Goal: Register for event/course

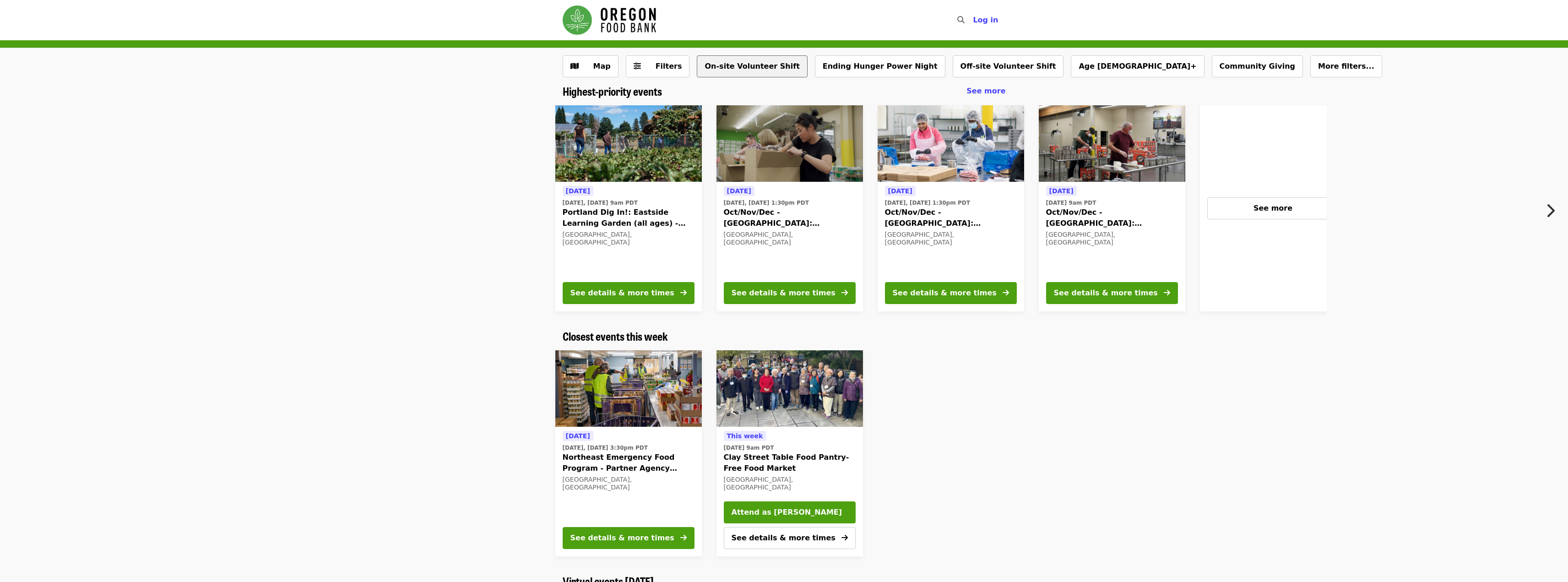
click at [723, 74] on button "On-site Volunteer Shift" at bounding box center [752, 67] width 110 height 22
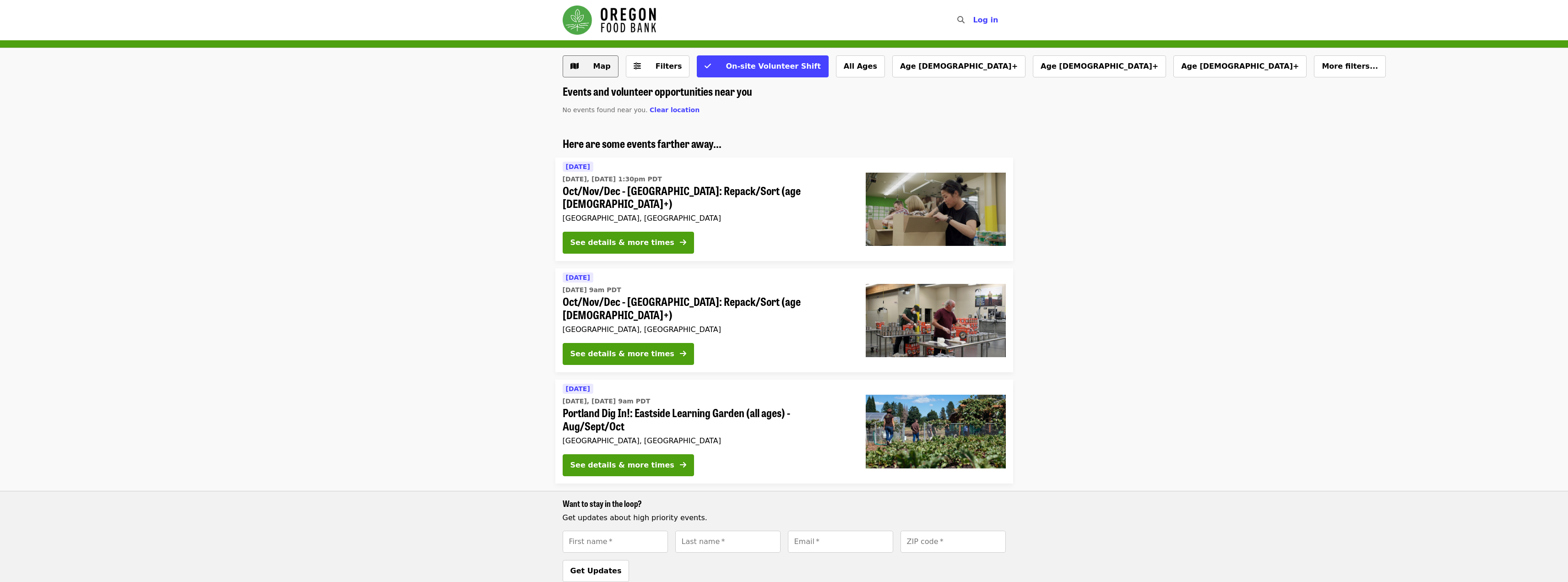
click at [608, 65] on span "Map" at bounding box center [602, 66] width 17 height 9
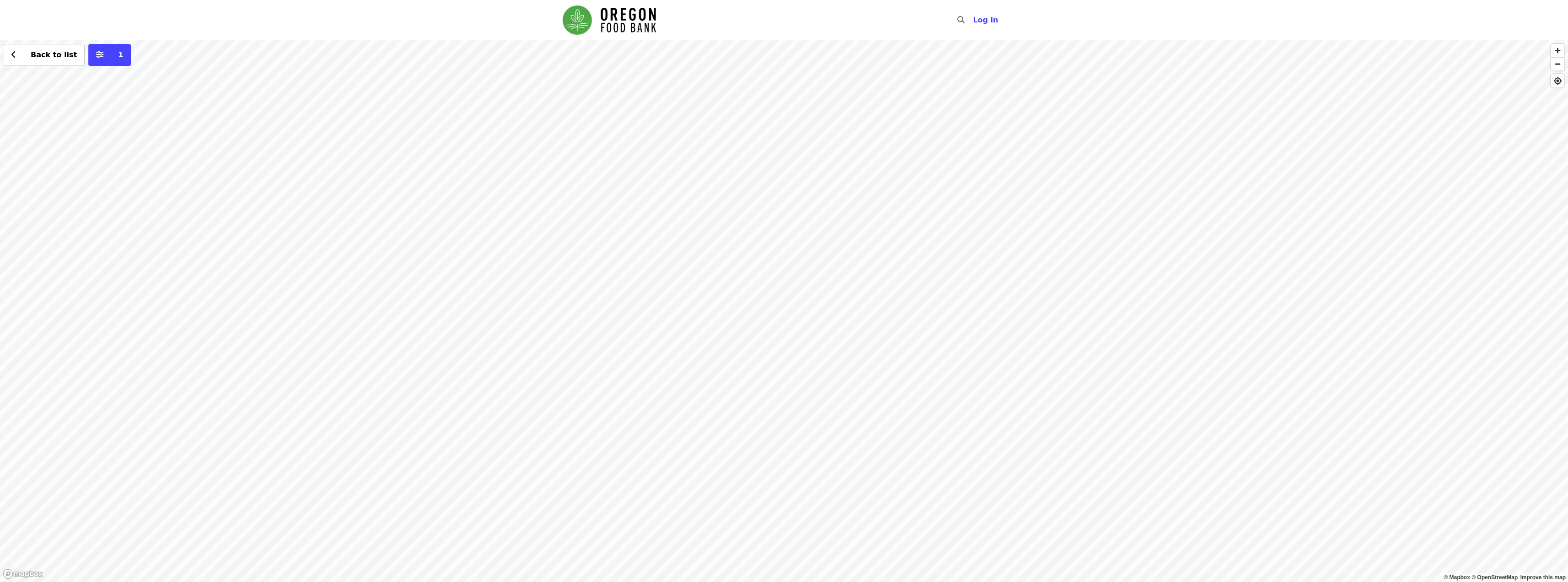
drag, startPoint x: 1176, startPoint y: 476, endPoint x: 696, endPoint y: 459, distance: 480.3
click at [693, 460] on div "Back to list 1" at bounding box center [784, 311] width 1568 height 542
click at [1058, 75] on div "Back to list 1" at bounding box center [784, 311] width 1568 height 542
click at [753, 284] on div "Back to list 1" at bounding box center [784, 311] width 1568 height 542
click at [787, 301] on span "See 2 actions at this location" at bounding box center [757, 299] width 120 height 9
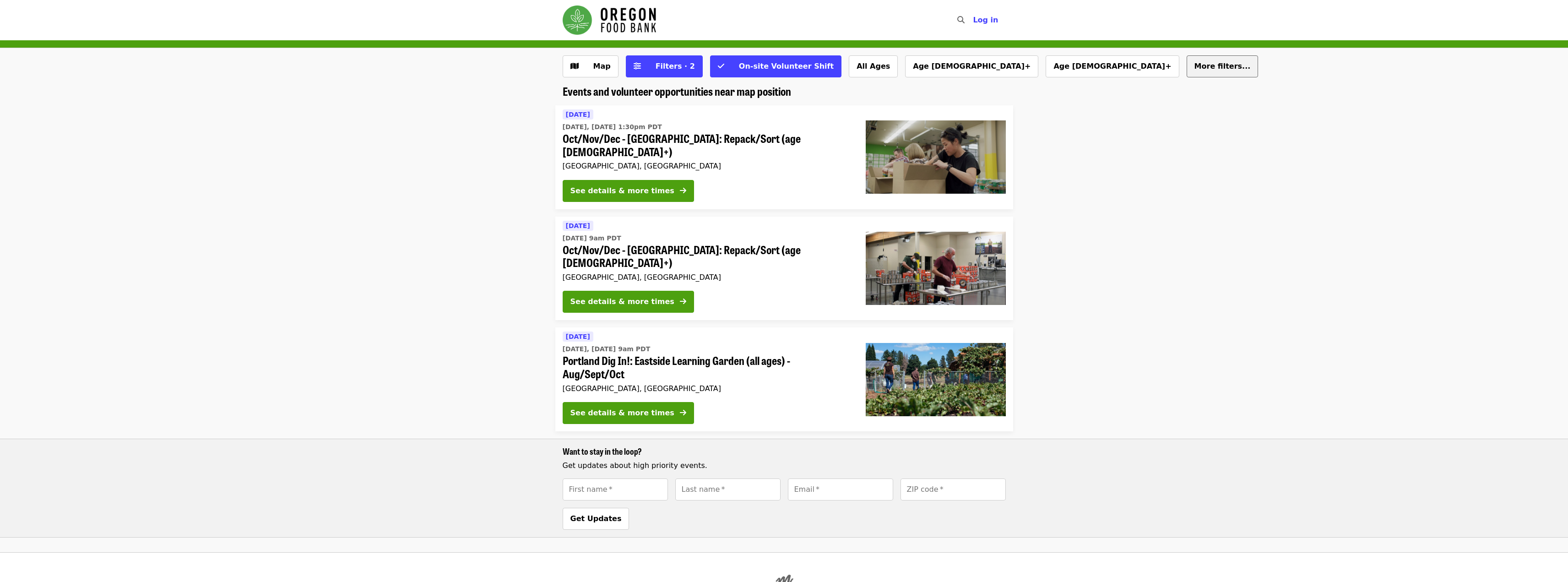
click at [1194, 64] on span "More filters..." at bounding box center [1223, 66] width 56 height 9
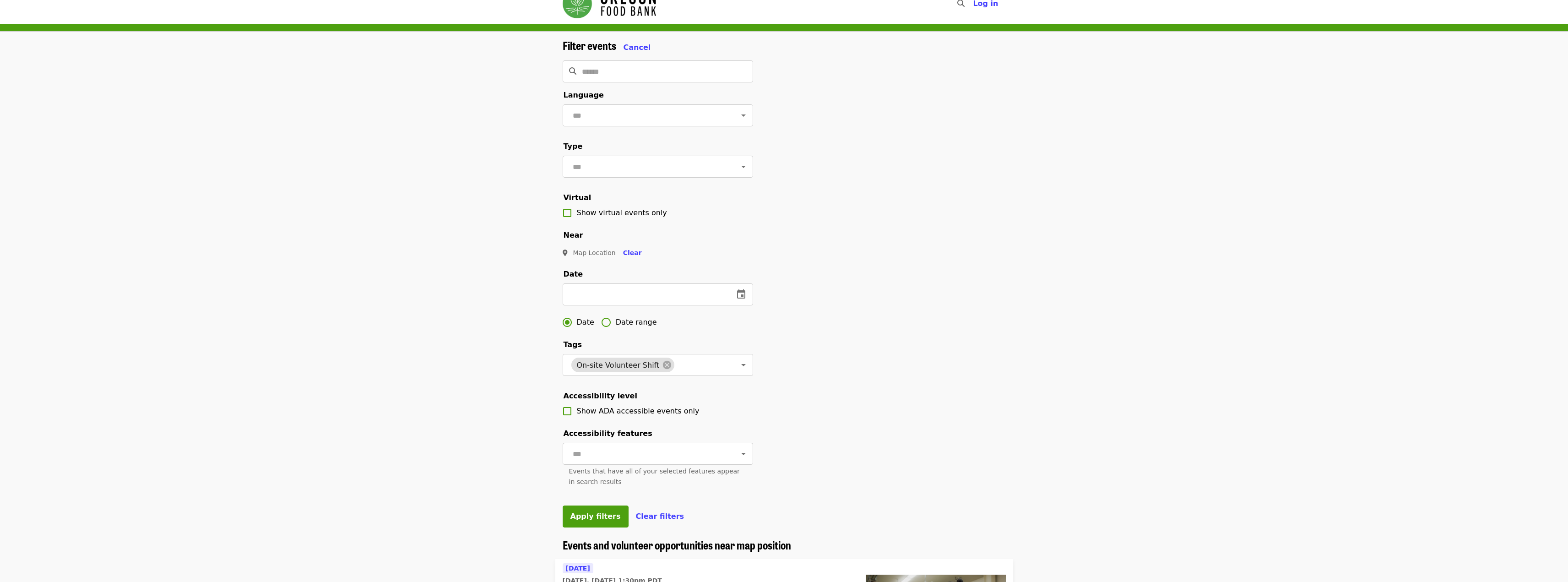
scroll to position [46, 0]
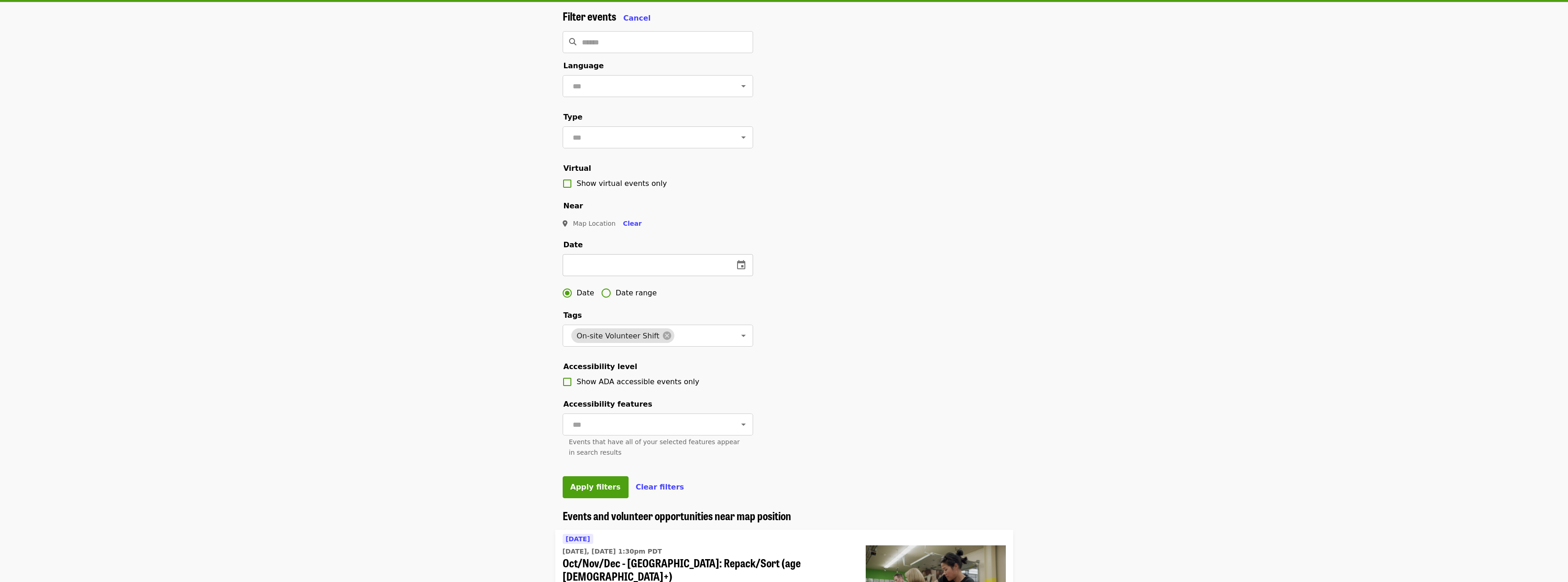
click at [741, 269] on icon "change date" at bounding box center [741, 264] width 8 height 9
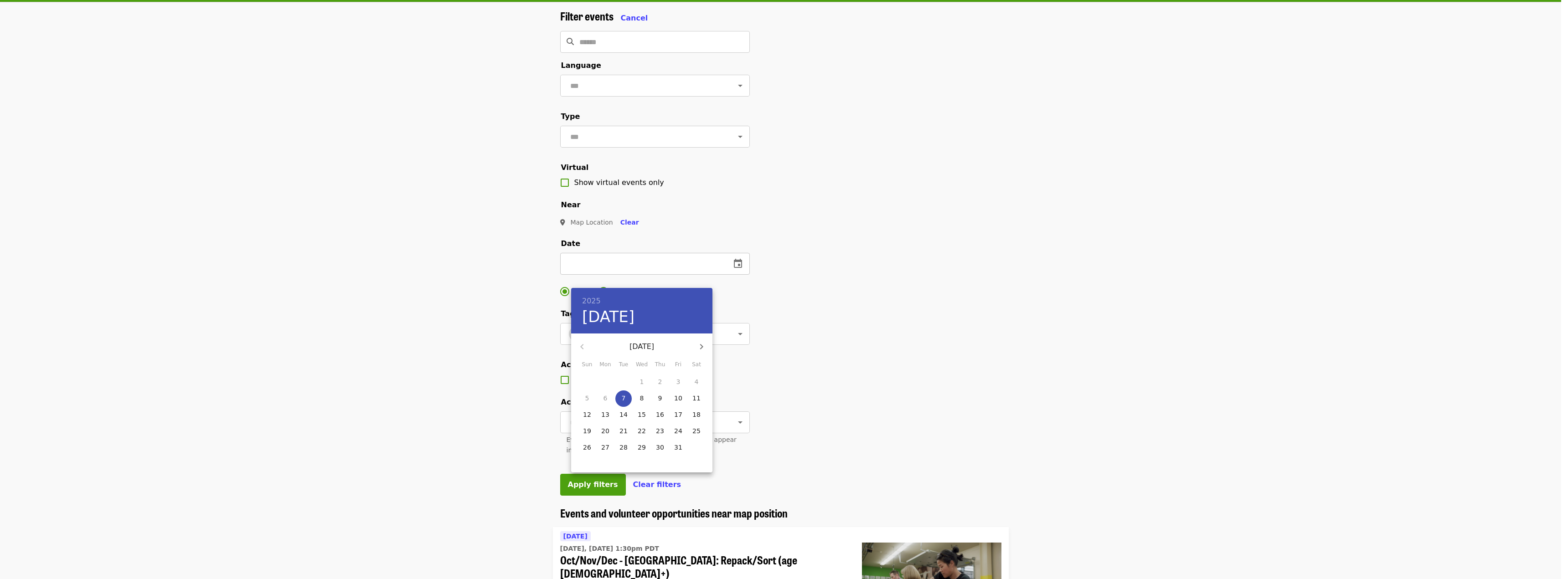
click at [738, 277] on div at bounding box center [784, 290] width 1568 height 579
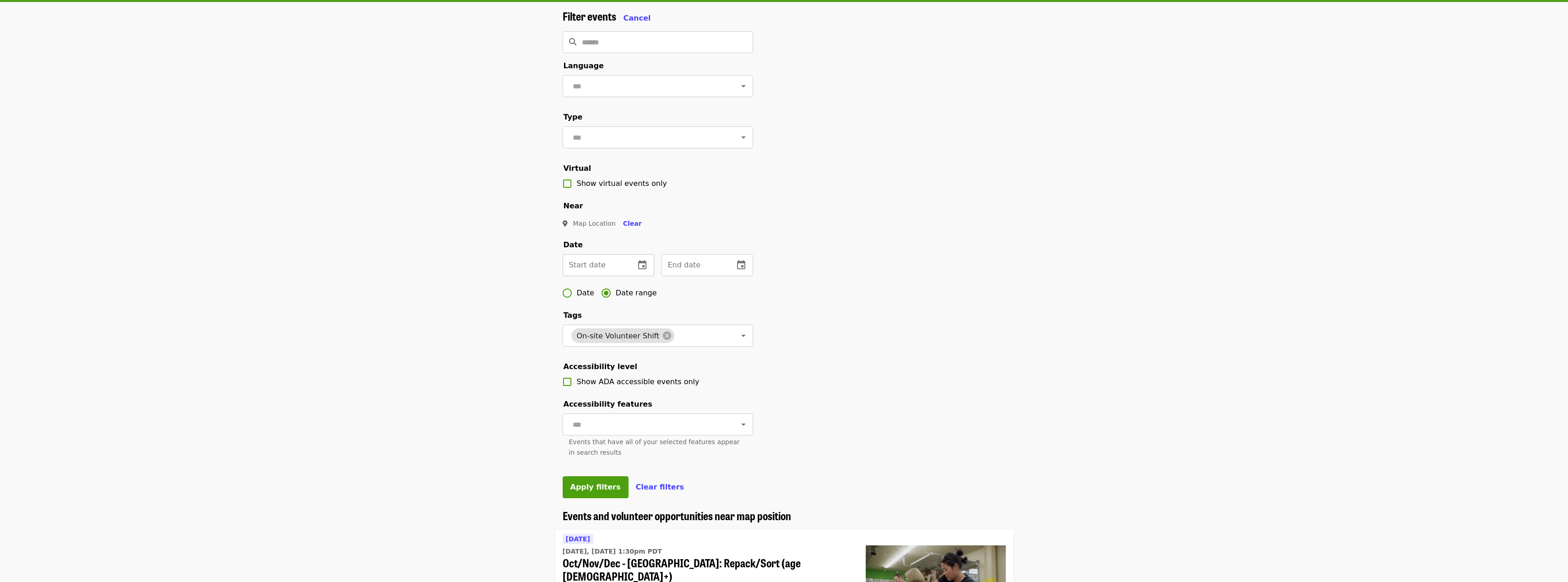
click at [646, 269] on icon "change date" at bounding box center [642, 264] width 8 height 9
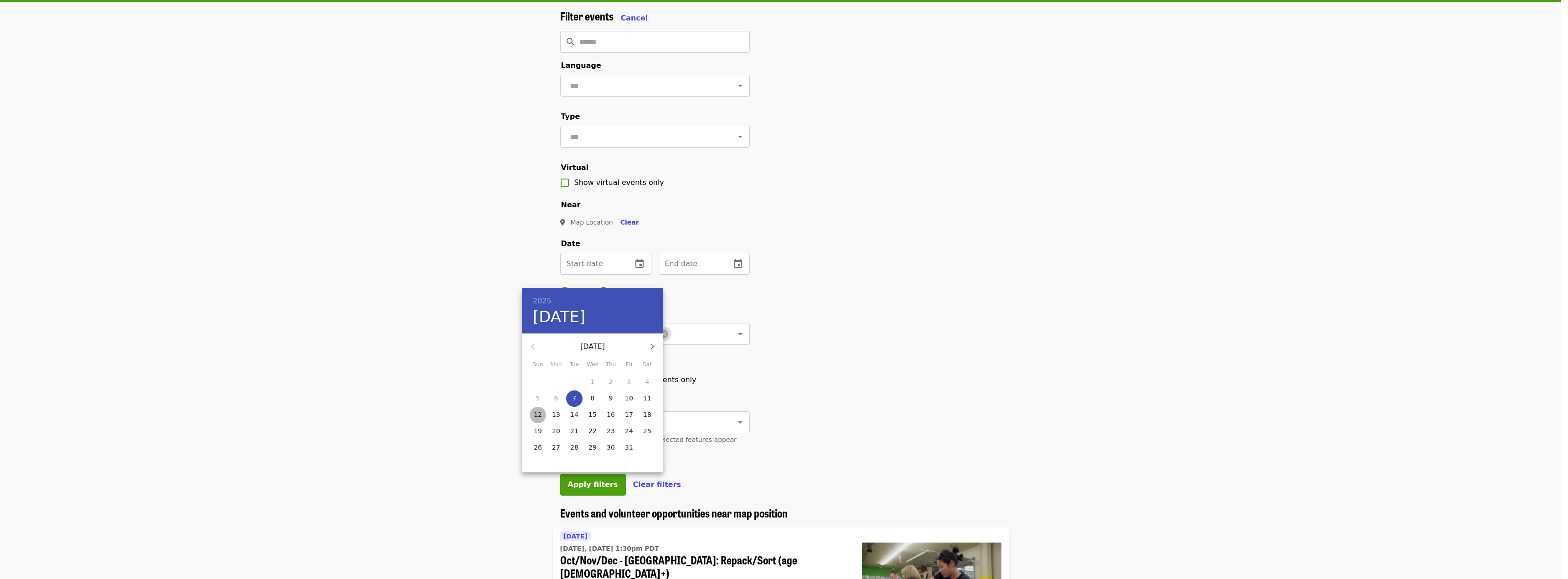
click at [536, 412] on p "12" at bounding box center [537, 414] width 8 height 9
type input "**********"
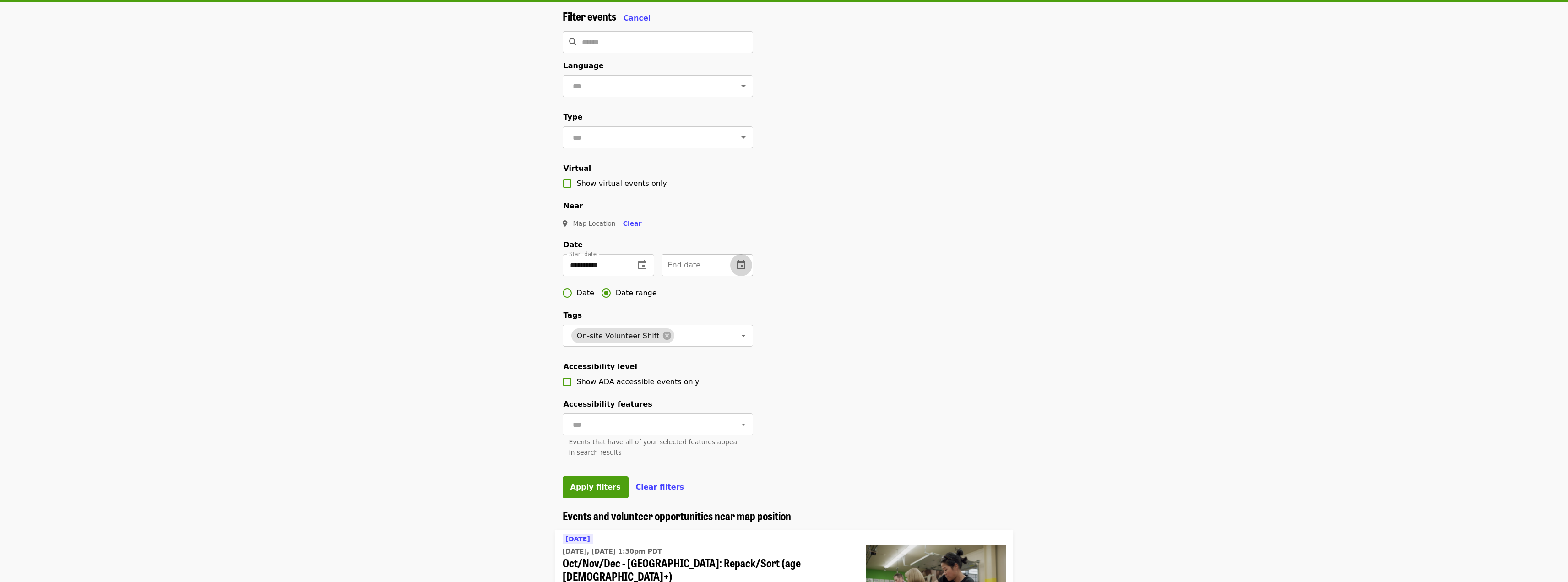
click at [743, 271] on icon "change date" at bounding box center [741, 265] width 11 height 11
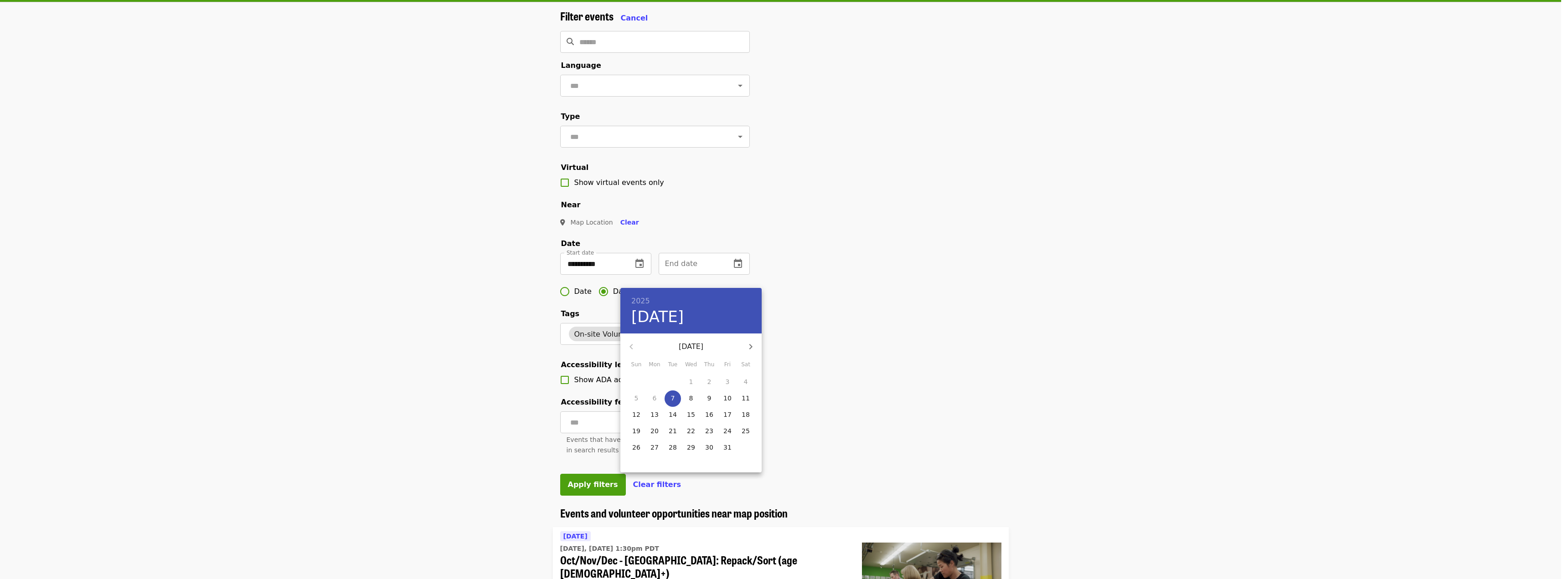
click at [751, 345] on icon "button" at bounding box center [751, 346] width 3 height 5
click at [689, 448] on p "31" at bounding box center [690, 447] width 8 height 9
type input "**********"
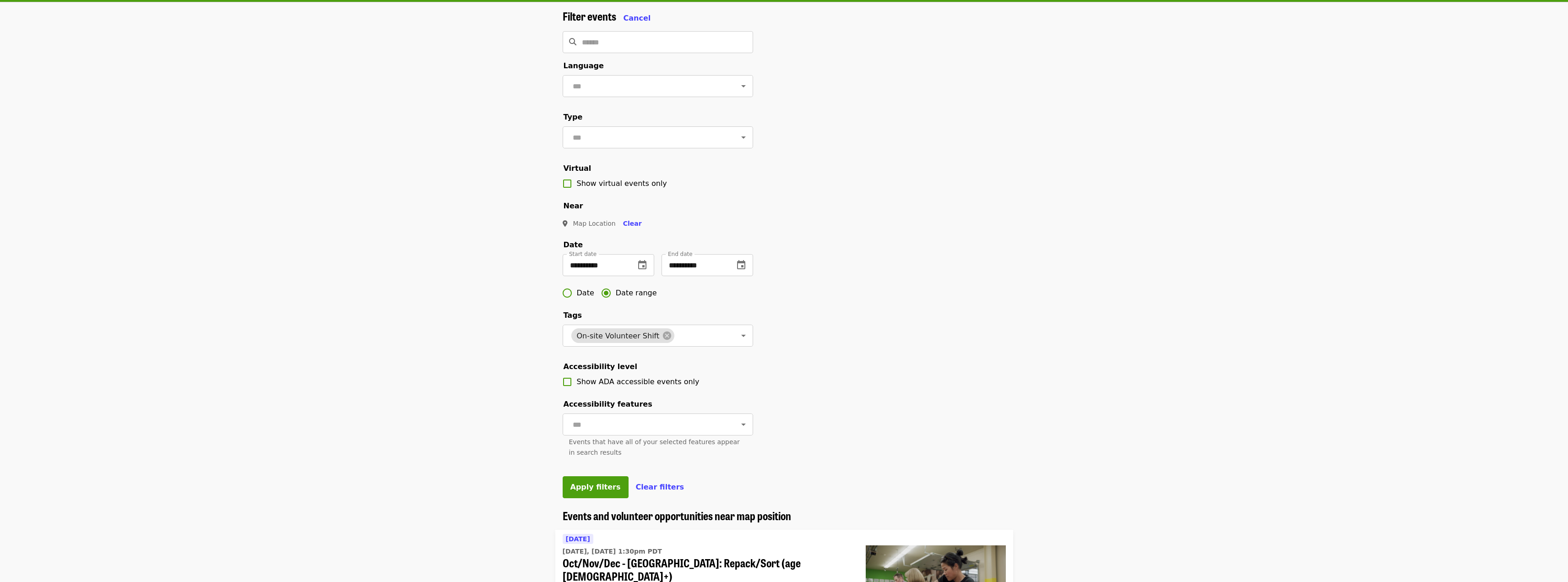
click at [899, 358] on div "**********" at bounding box center [784, 259] width 458 height 499
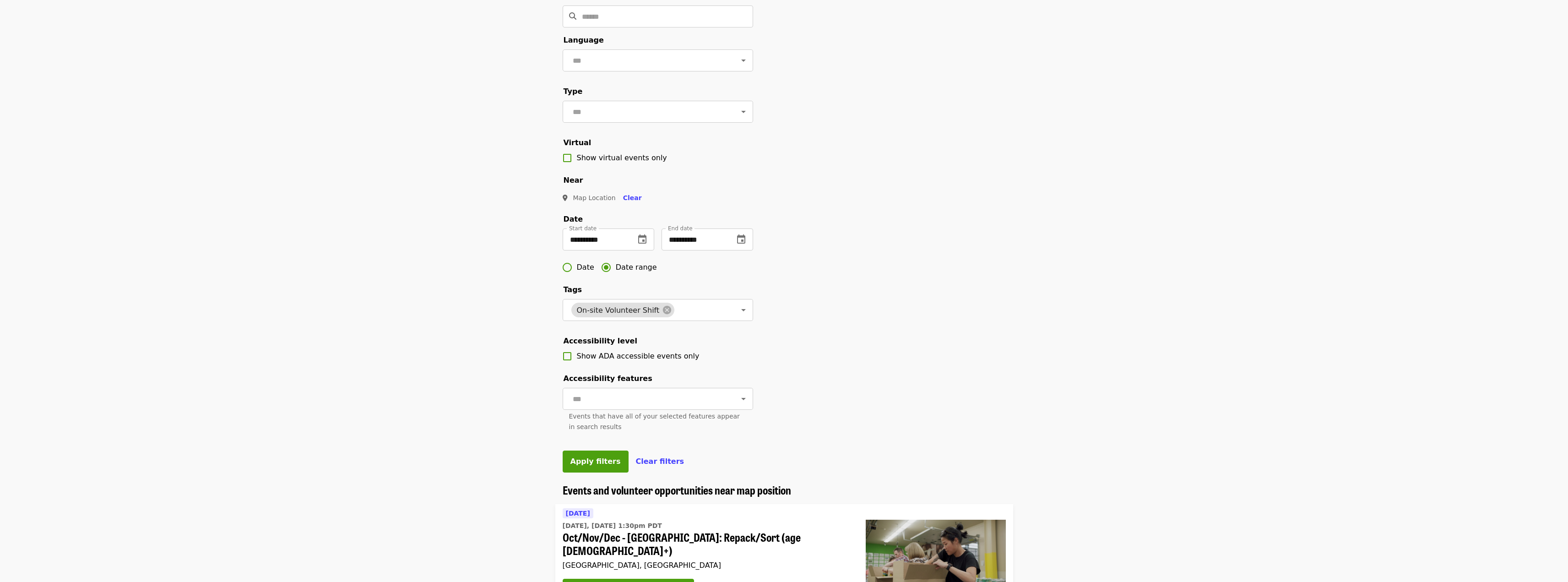
scroll to position [92, 0]
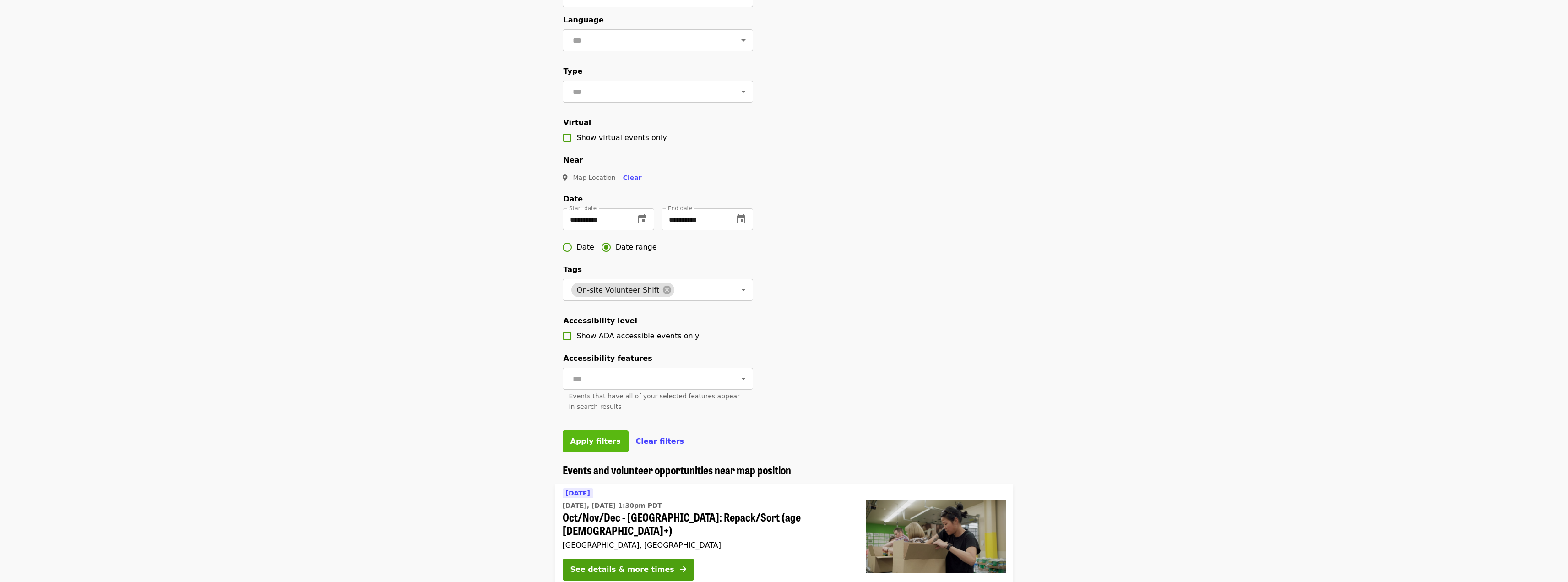
click at [597, 446] on span "Apply filters" at bounding box center [595, 441] width 50 height 9
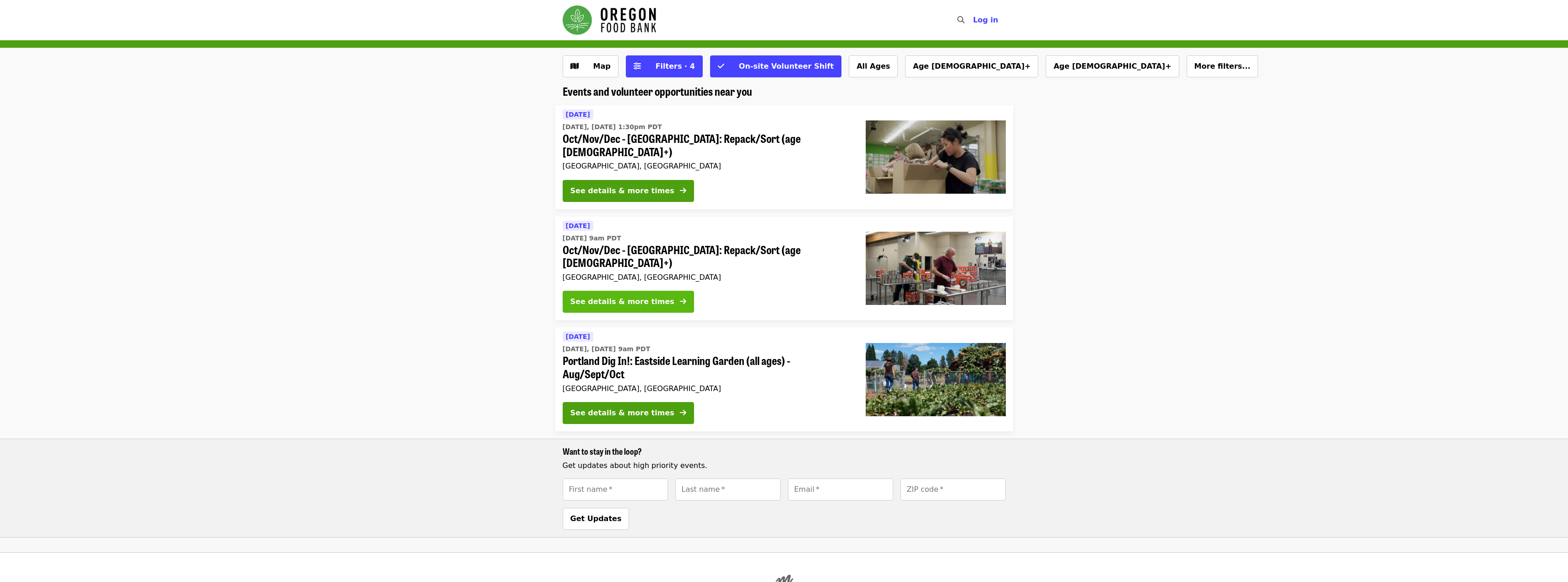
click at [680, 297] on icon "arrow-right icon" at bounding box center [683, 301] width 6 height 9
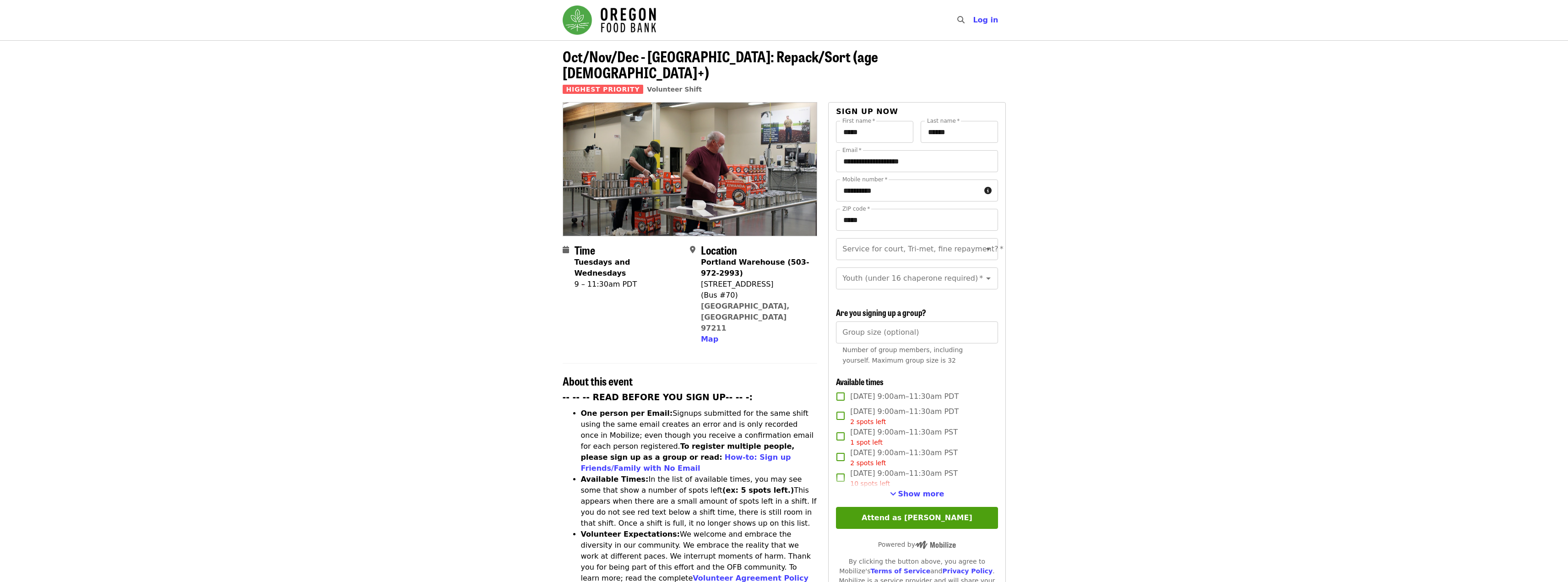
scroll to position [46, 0]
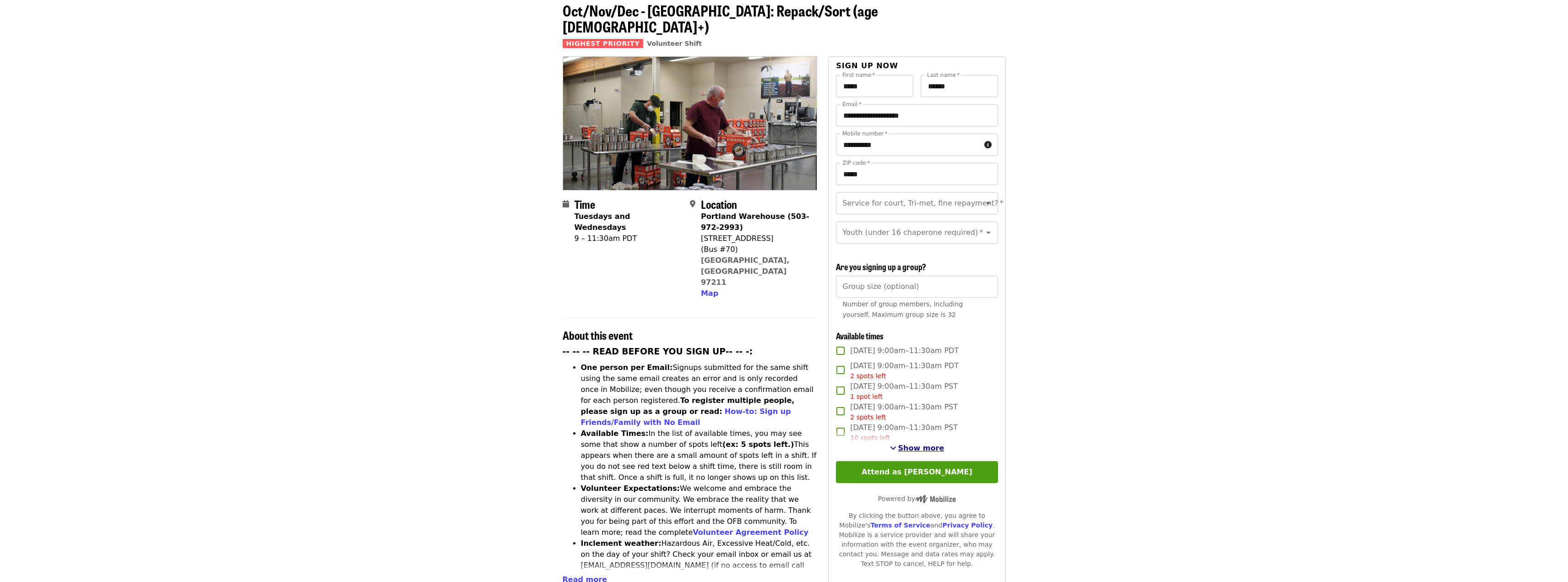
click at [921, 448] on span "Show more" at bounding box center [921, 448] width 46 height 9
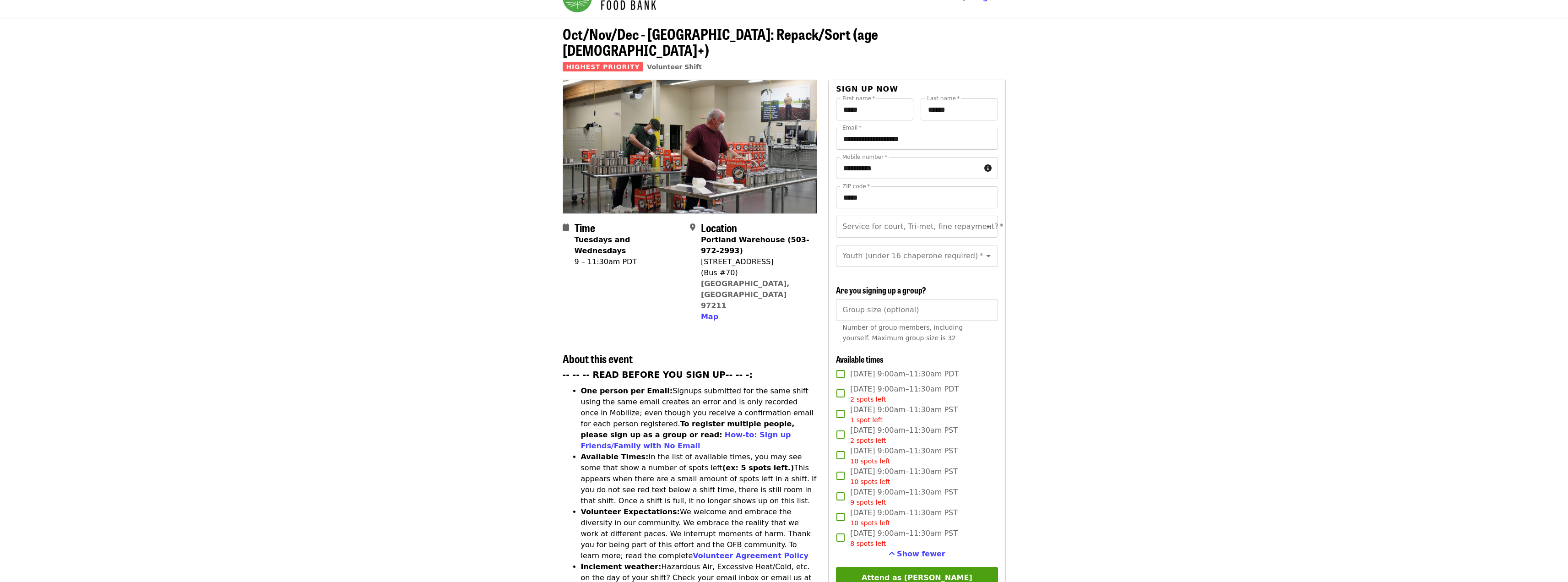
scroll to position [0, 0]
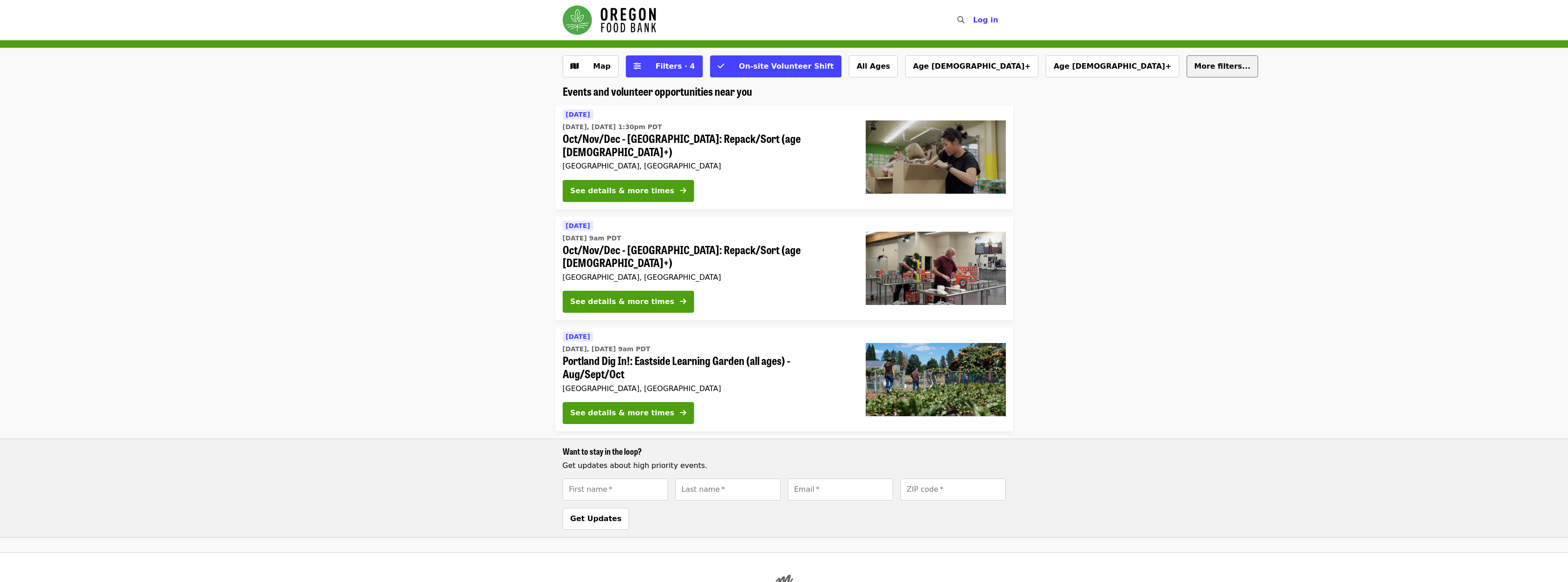
click at [1194, 68] on span "More filters..." at bounding box center [1223, 66] width 56 height 9
